Goal: Task Accomplishment & Management: Manage account settings

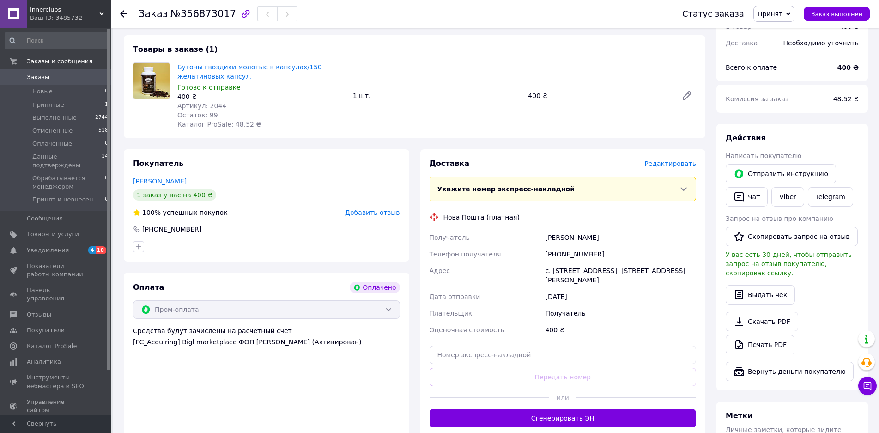
scroll to position [92, 0]
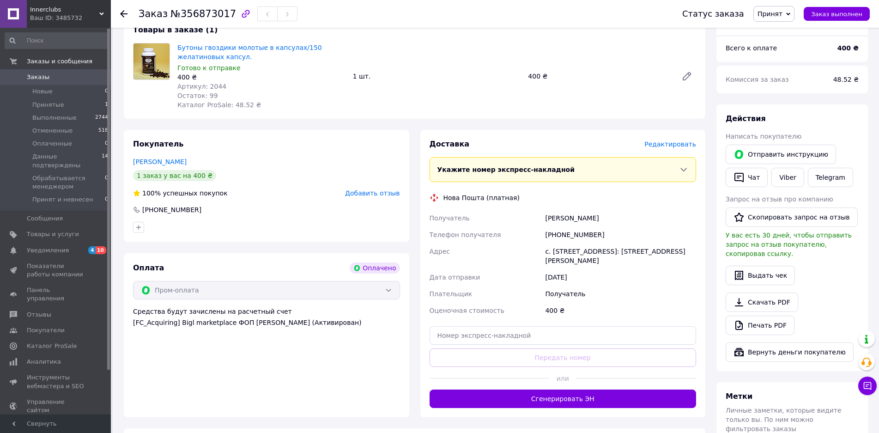
drag, startPoint x: 545, startPoint y: 219, endPoint x: 635, endPoint y: 222, distance: 90.6
click at [635, 222] on div "[PERSON_NAME]" at bounding box center [620, 218] width 155 height 17
copy div "[PERSON_NAME]"
copy div "0509638404"
drag, startPoint x: 595, startPoint y: 233, endPoint x: 555, endPoint y: 241, distance: 40.0
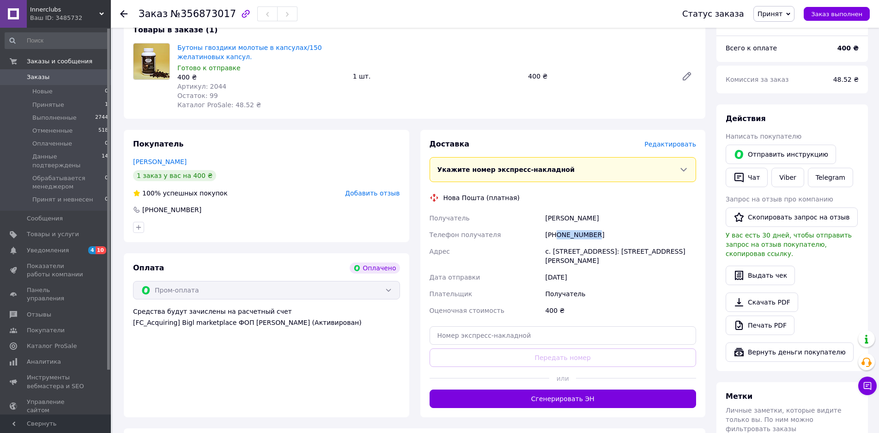
click at [555, 241] on div "[PHONE_NUMBER]" at bounding box center [620, 234] width 155 height 17
click at [571, 252] on div "с. [STREET_ADDRESS]: [STREET_ADDRESS][PERSON_NAME]" at bounding box center [620, 256] width 155 height 26
copy div "Новодонецкое"
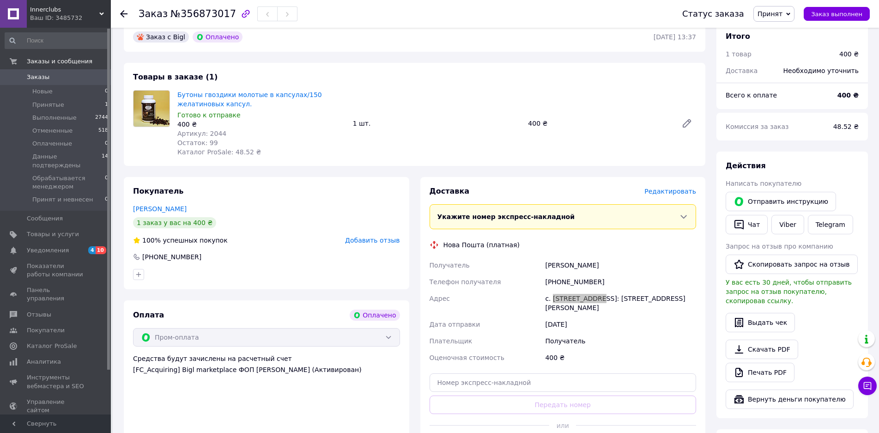
scroll to position [0, 0]
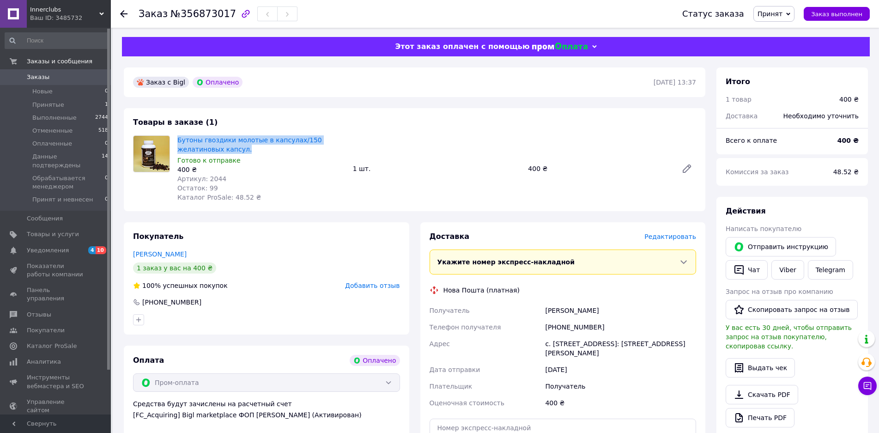
drag, startPoint x: 214, startPoint y: 150, endPoint x: 175, endPoint y: 143, distance: 40.3
click at [175, 143] on div "Бутоны гвоздики молотые в капсулах/150 желатиновых капсул. Готово к отправке 40…" at bounding box center [262, 169] width 176 height 70
copy link "Бутоны гвоздики молотые в капсулах/150 желатиновых капсул."
copy div "Адрес с. [STREET_ADDRESS]: [STREET_ADDRESS][PERSON_NAME]"
drag, startPoint x: 624, startPoint y: 352, endPoint x: 540, endPoint y: 348, distance: 84.7
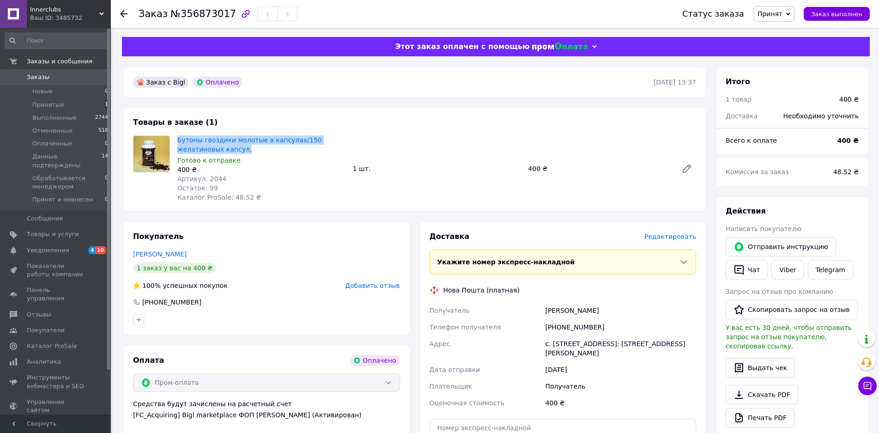
click at [540, 348] on div "Получатель [PERSON_NAME] Телефон получателя [PHONE_NUMBER] Адрес с. [STREET_ADD…" at bounding box center [563, 356] width 271 height 109
click at [352, 139] on div "Бутоны гвоздики молотые в капсулах/150 желатиновых капсул. Готово к отправке 40…" at bounding box center [437, 169] width 526 height 70
copy link "Бутоны гвоздики молотые в капсулах/150 желатиновых капсул."
drag, startPoint x: 213, startPoint y: 150, endPoint x: 178, endPoint y: 142, distance: 35.4
click at [178, 142] on span "Бутоны гвоздики молотые в капсулах/150 желатиновых капсул." at bounding box center [261, 144] width 168 height 18
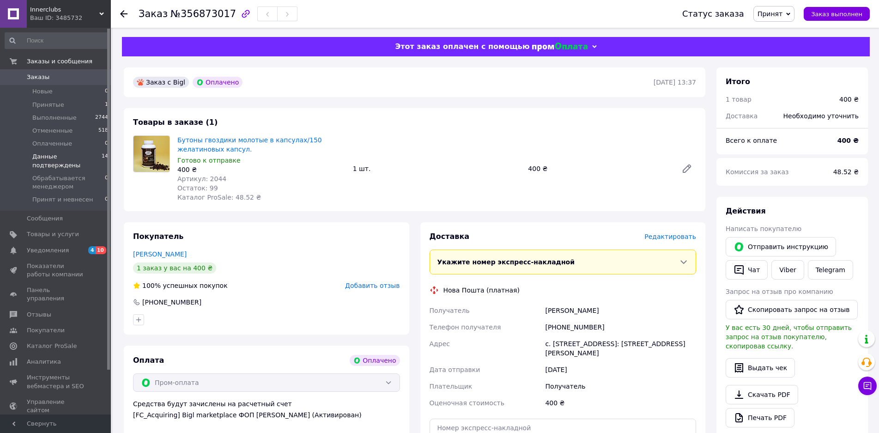
click at [78, 155] on span "Данные подтверждены" at bounding box center [66, 161] width 69 height 17
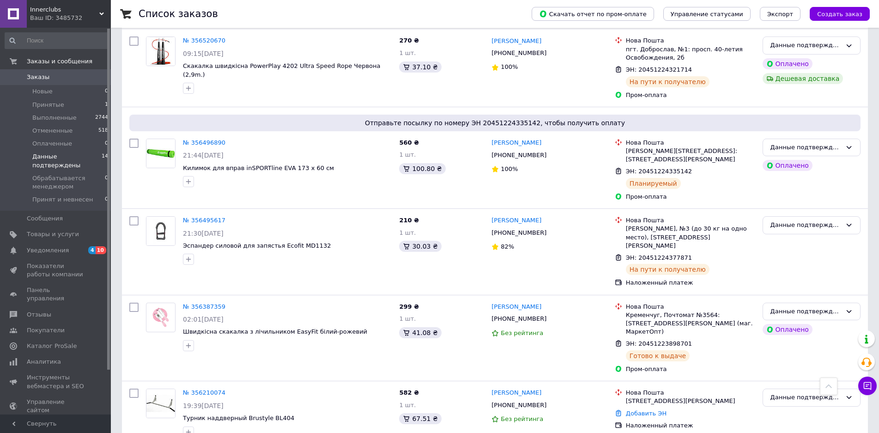
scroll to position [949, 0]
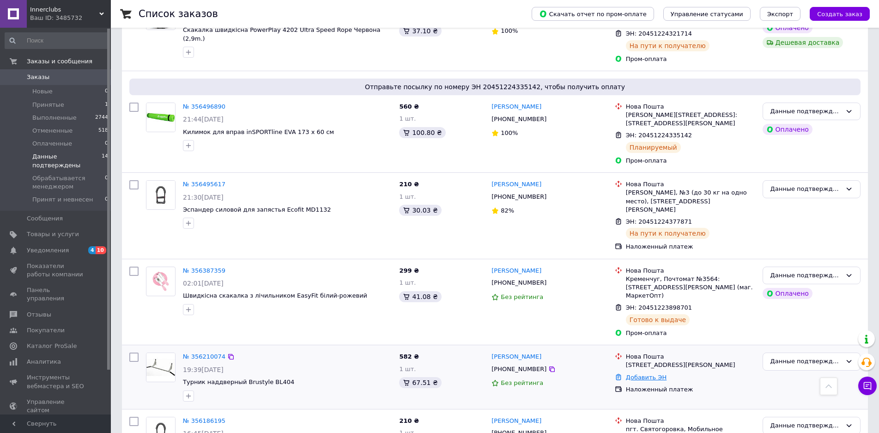
click at [649, 374] on link "Добавить ЭН" at bounding box center [646, 377] width 41 height 7
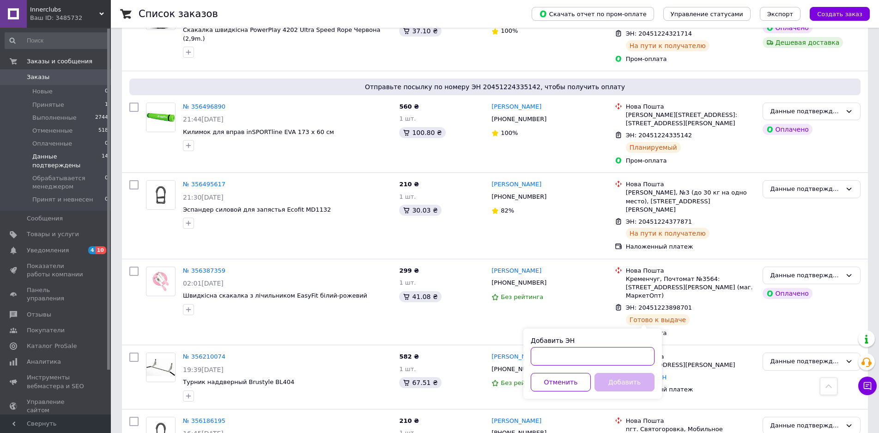
click at [629, 357] on input "Добавить ЭН" at bounding box center [593, 356] width 124 height 18
paste input "59001432727140"
type input "59001432727140"
click at [626, 381] on button "Добавить" at bounding box center [625, 382] width 60 height 18
